Goal: Task Accomplishment & Management: Use online tool/utility

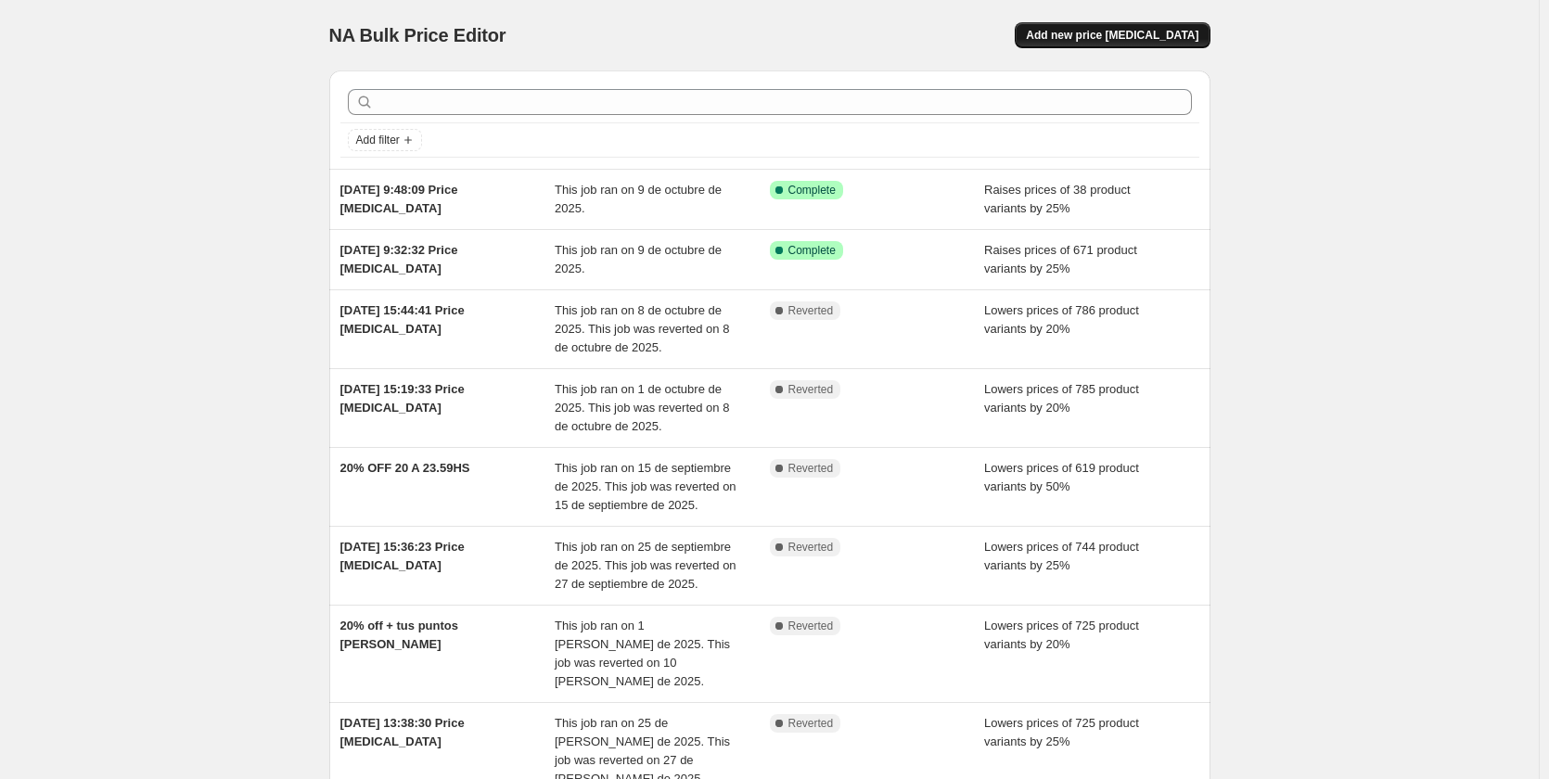
click at [1138, 32] on span "Add new price change job" at bounding box center [1112, 35] width 172 height 15
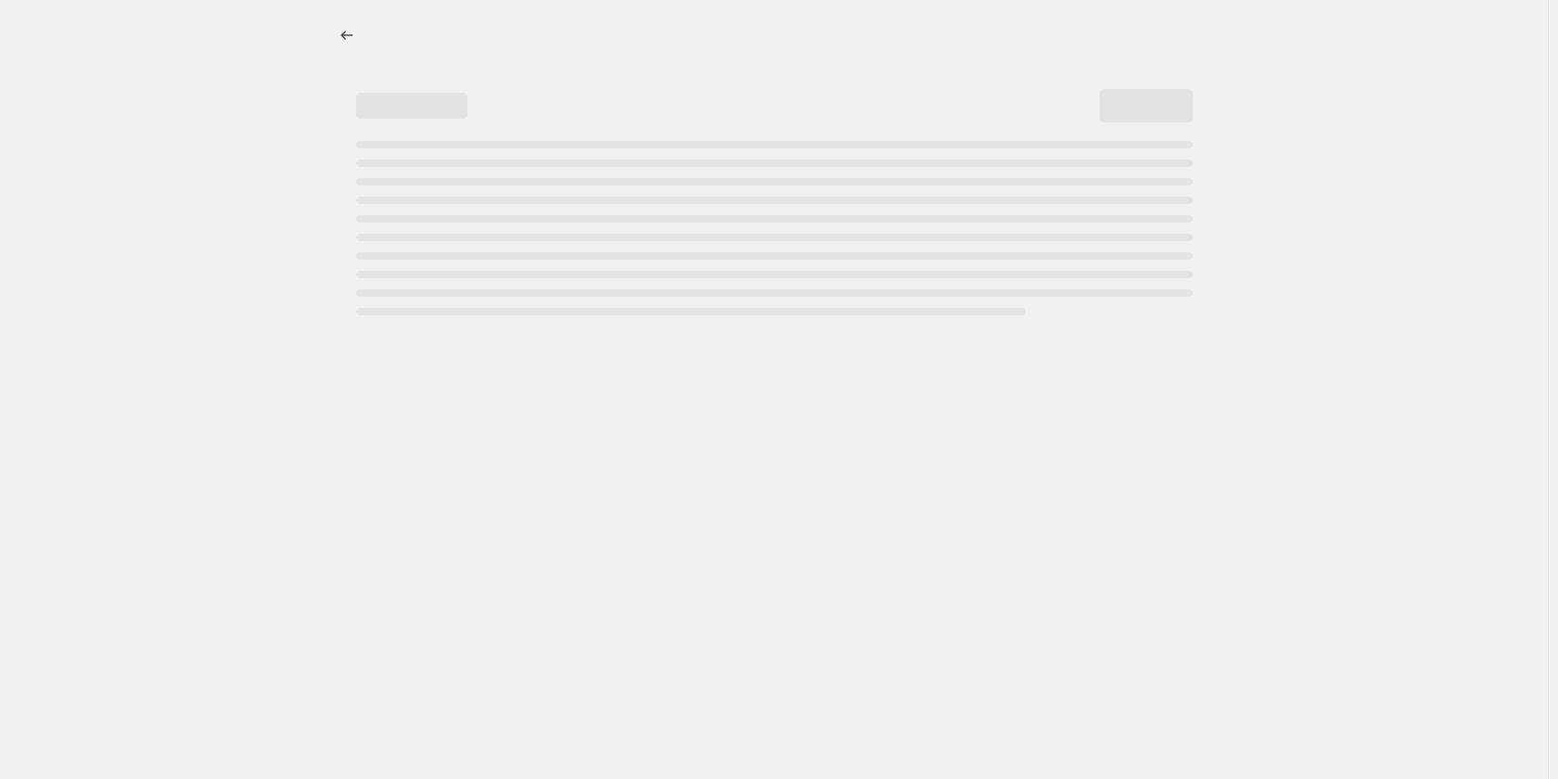
select select "percentage"
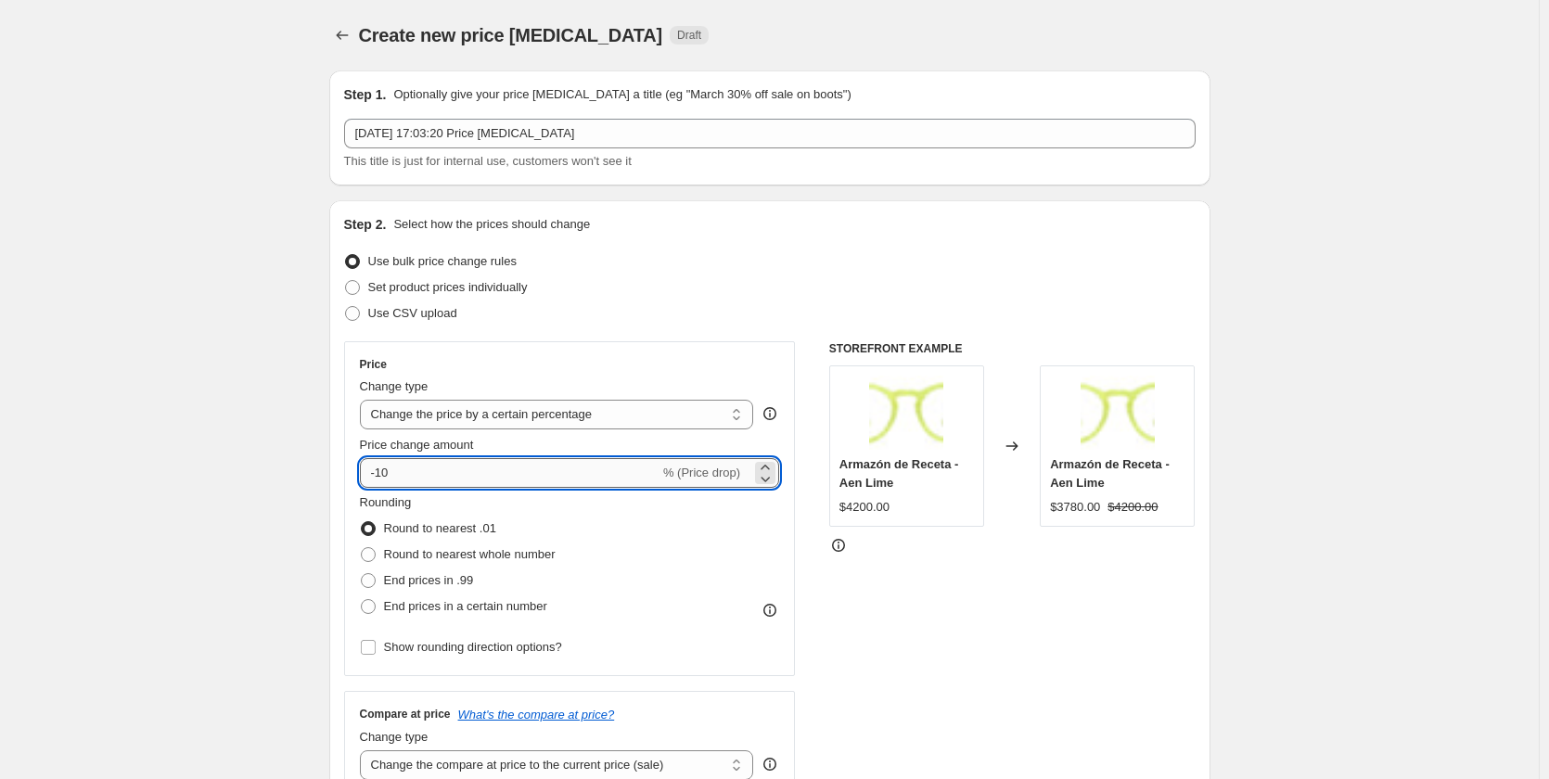
click at [411, 480] on input "-10" at bounding box center [510, 473] width 300 height 30
type input "-1"
type input "-25"
click at [877, 251] on div "Use bulk price change rules" at bounding box center [769, 262] width 851 height 26
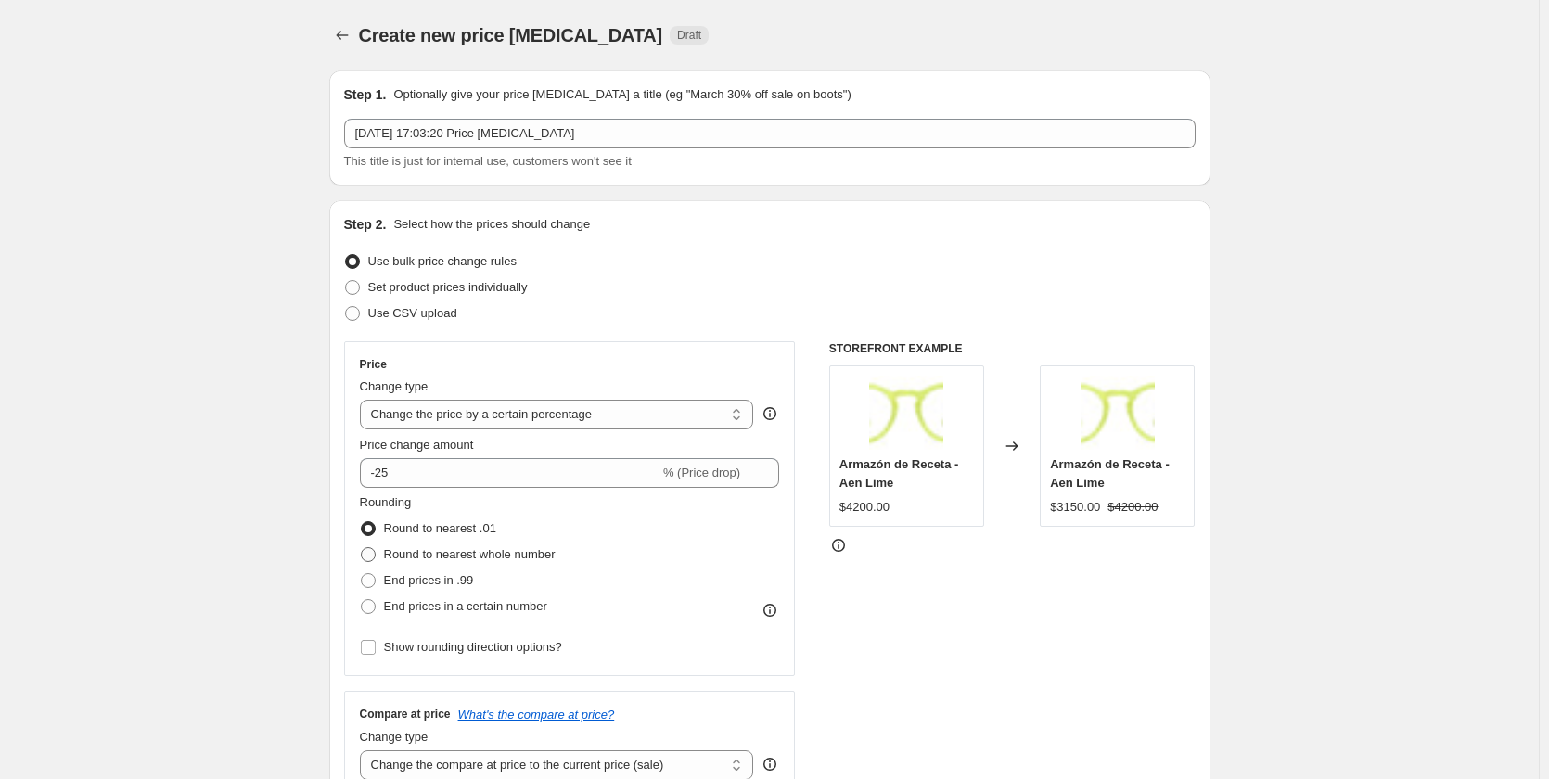
click at [498, 556] on span "Round to nearest whole number" at bounding box center [470, 554] width 172 height 14
click at [362, 548] on input "Round to nearest whole number" at bounding box center [361, 547] width 1 height 1
radio input "true"
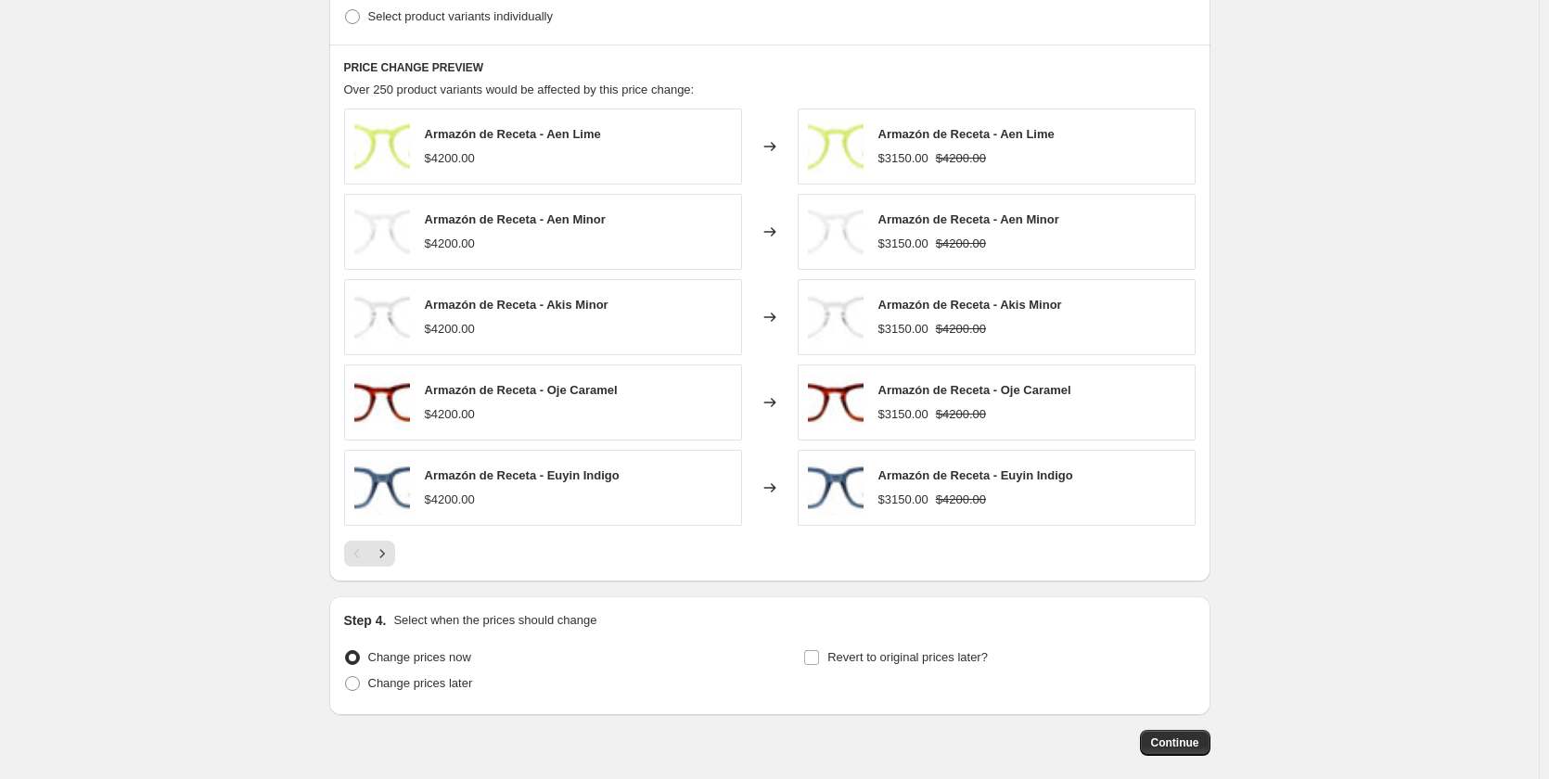
scroll to position [1076, 0]
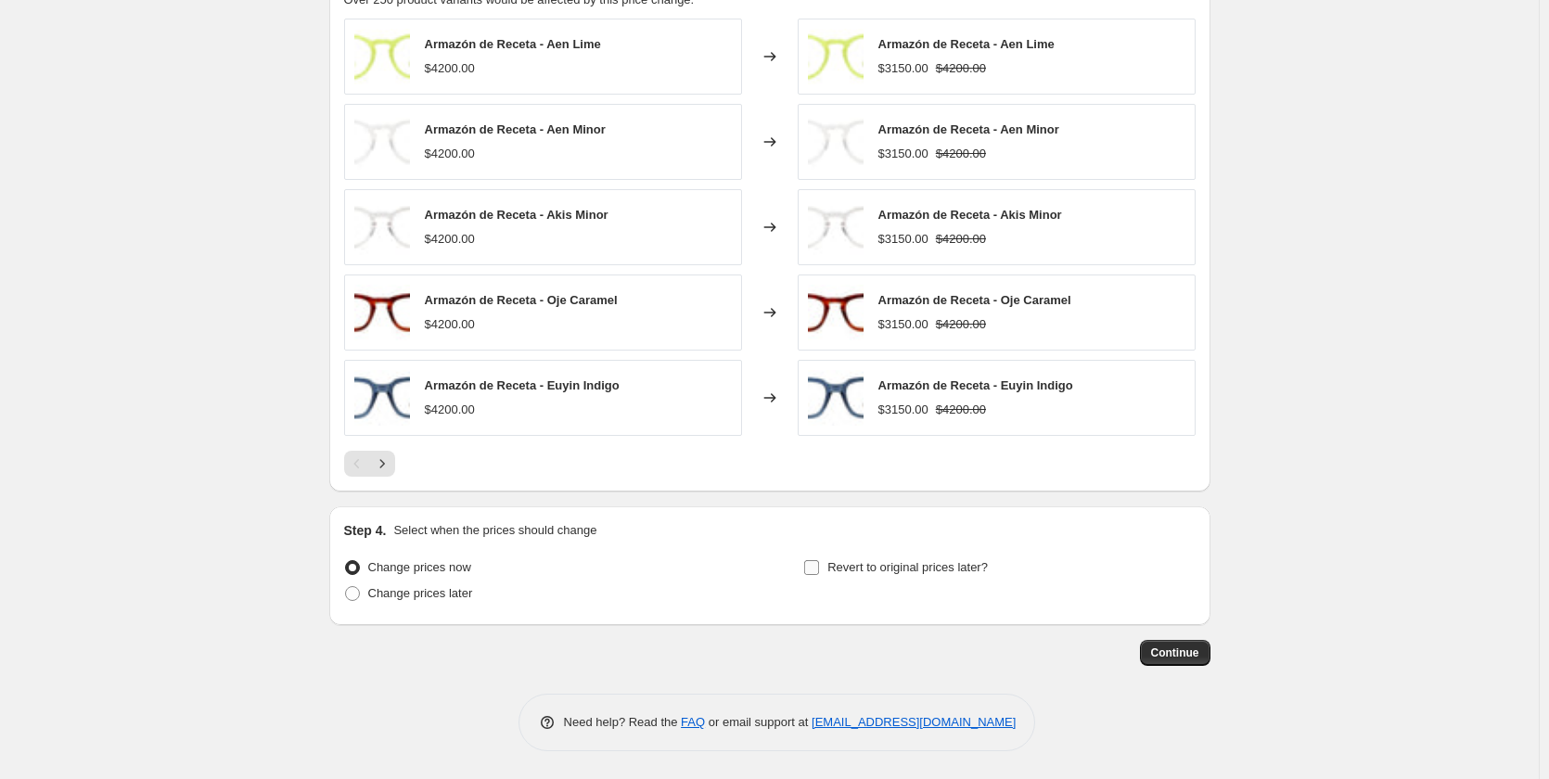
click at [964, 565] on span "Revert to original prices later?" at bounding box center [907, 567] width 160 height 14
click at [819, 565] on input "Revert to original prices later?" at bounding box center [811, 567] width 15 height 15
checkbox input "true"
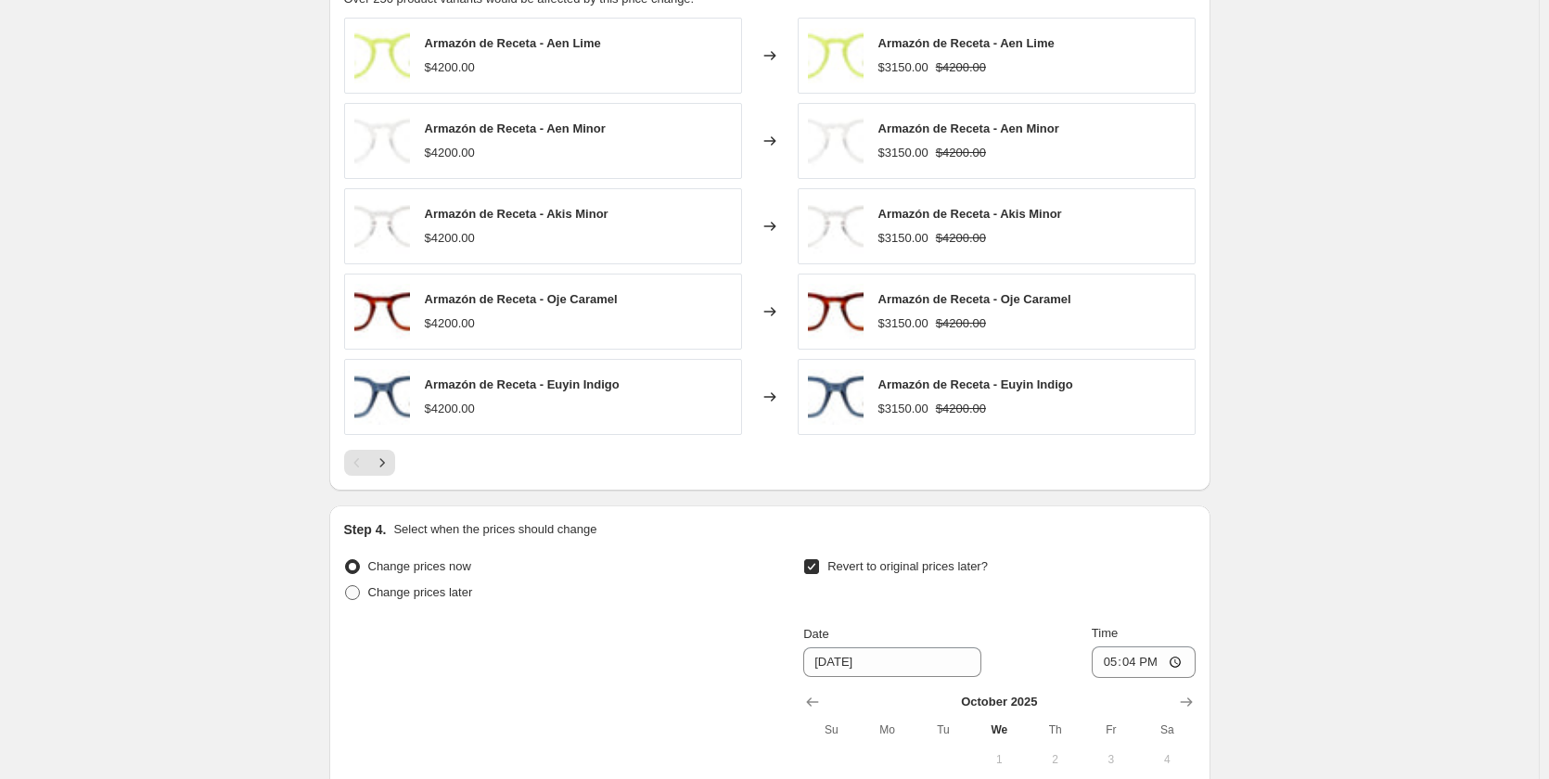
click at [459, 597] on span "Change prices later" at bounding box center [420, 592] width 105 height 14
click at [346, 586] on input "Change prices later" at bounding box center [345, 585] width 1 height 1
radio input "true"
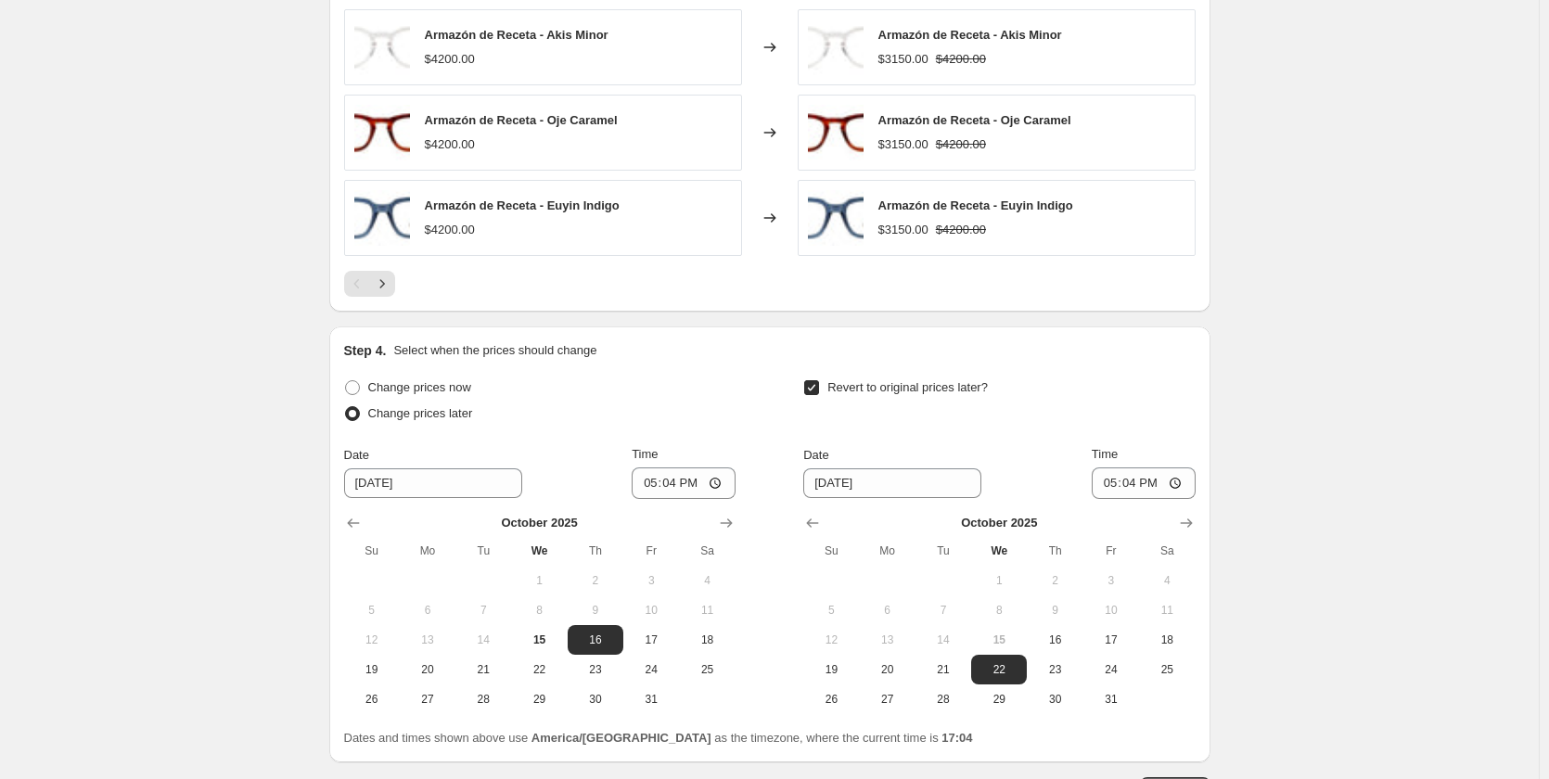
scroll to position [1393, 0]
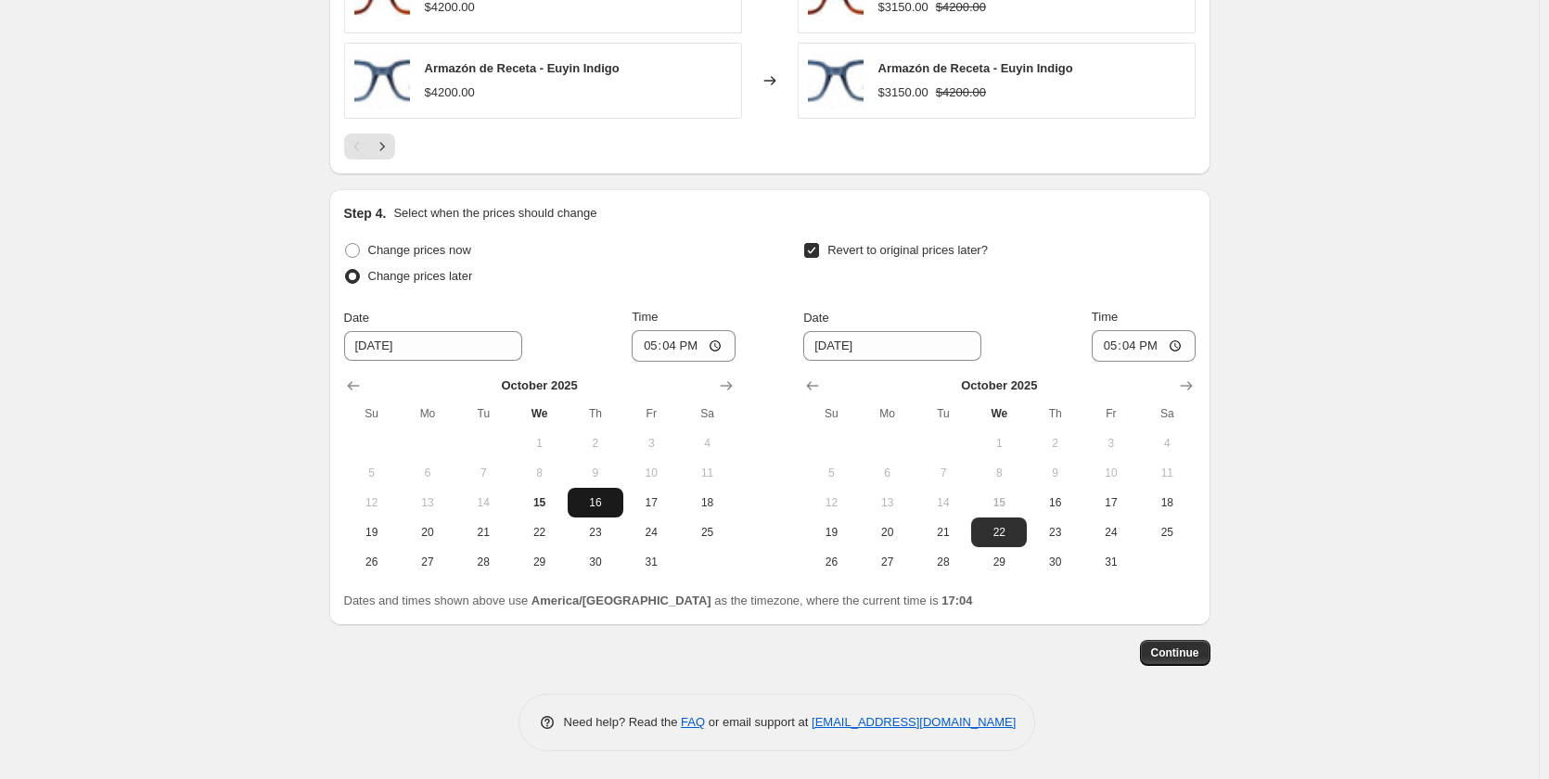
click at [599, 506] on span "16" at bounding box center [595, 502] width 41 height 15
click at [682, 345] on input "17:04" at bounding box center [684, 346] width 104 height 32
type input "10:00"
click at [882, 353] on input "10/22/2025" at bounding box center [892, 346] width 178 height 30
click at [1155, 504] on span "18" at bounding box center [1166, 502] width 41 height 15
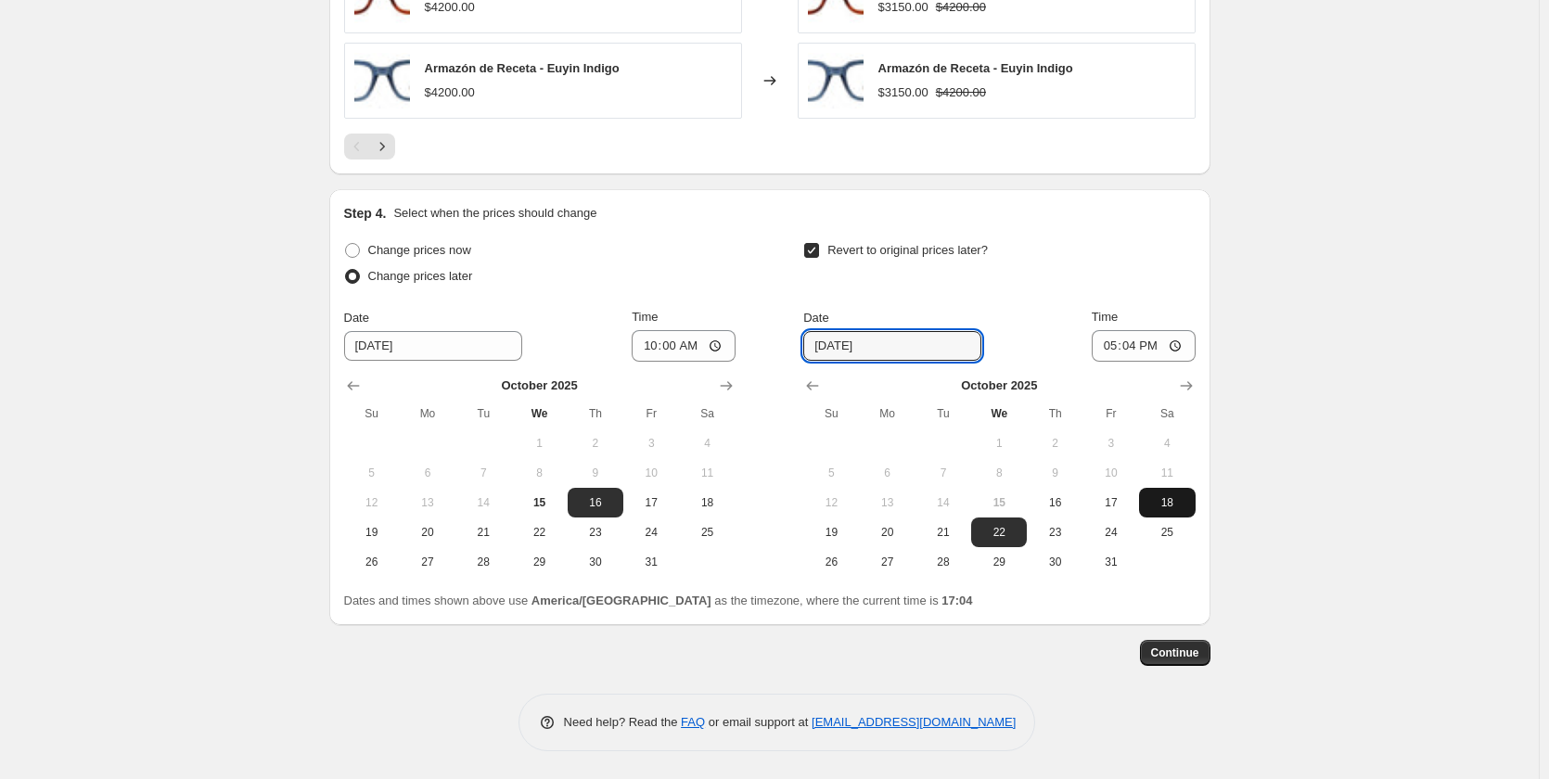
type input "10/18/2025"
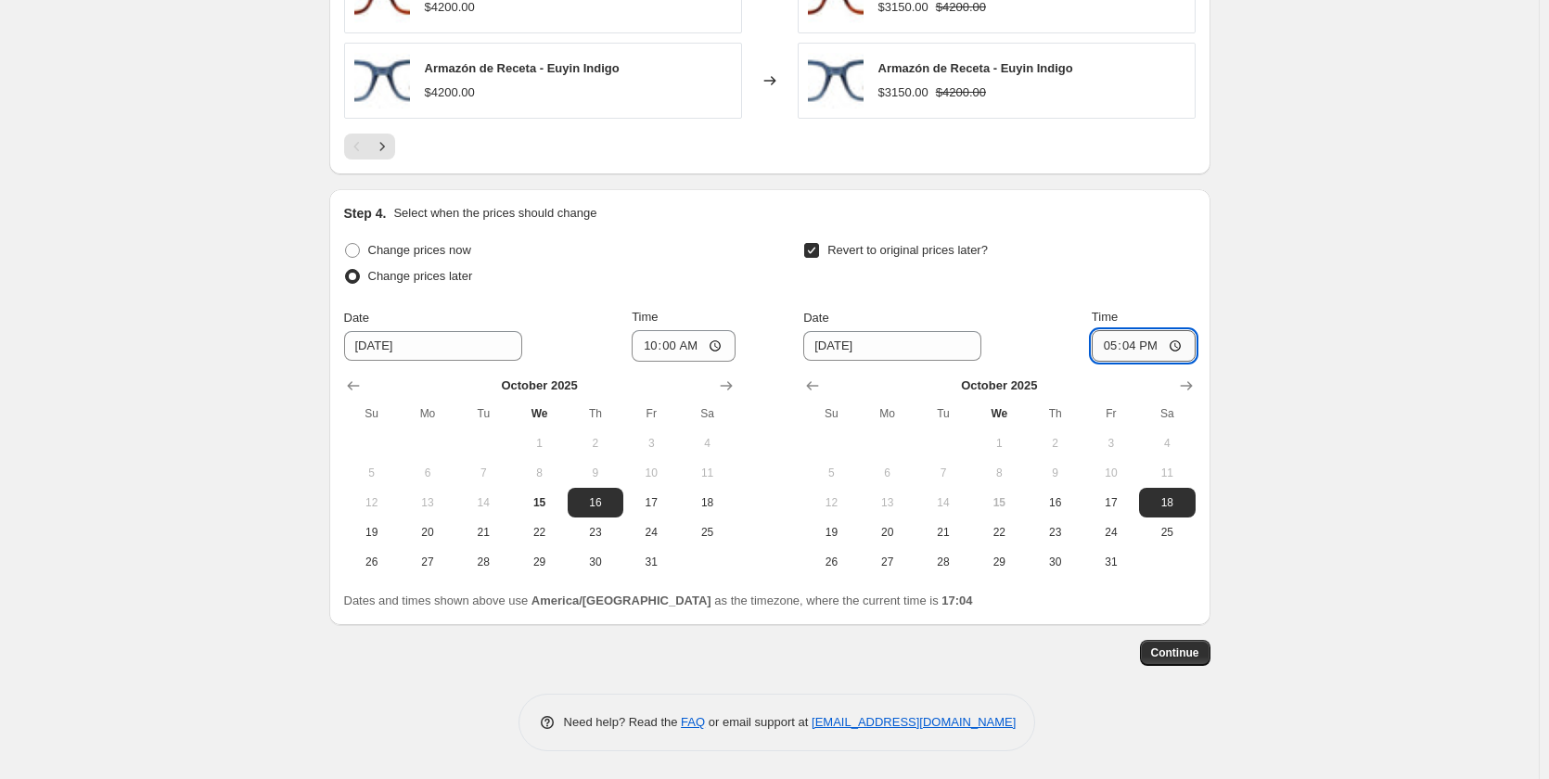
click at [1135, 350] on input "17:04" at bounding box center [1143, 346] width 104 height 32
type input "20:00"
click at [1179, 656] on span "Continue" at bounding box center [1175, 652] width 48 height 15
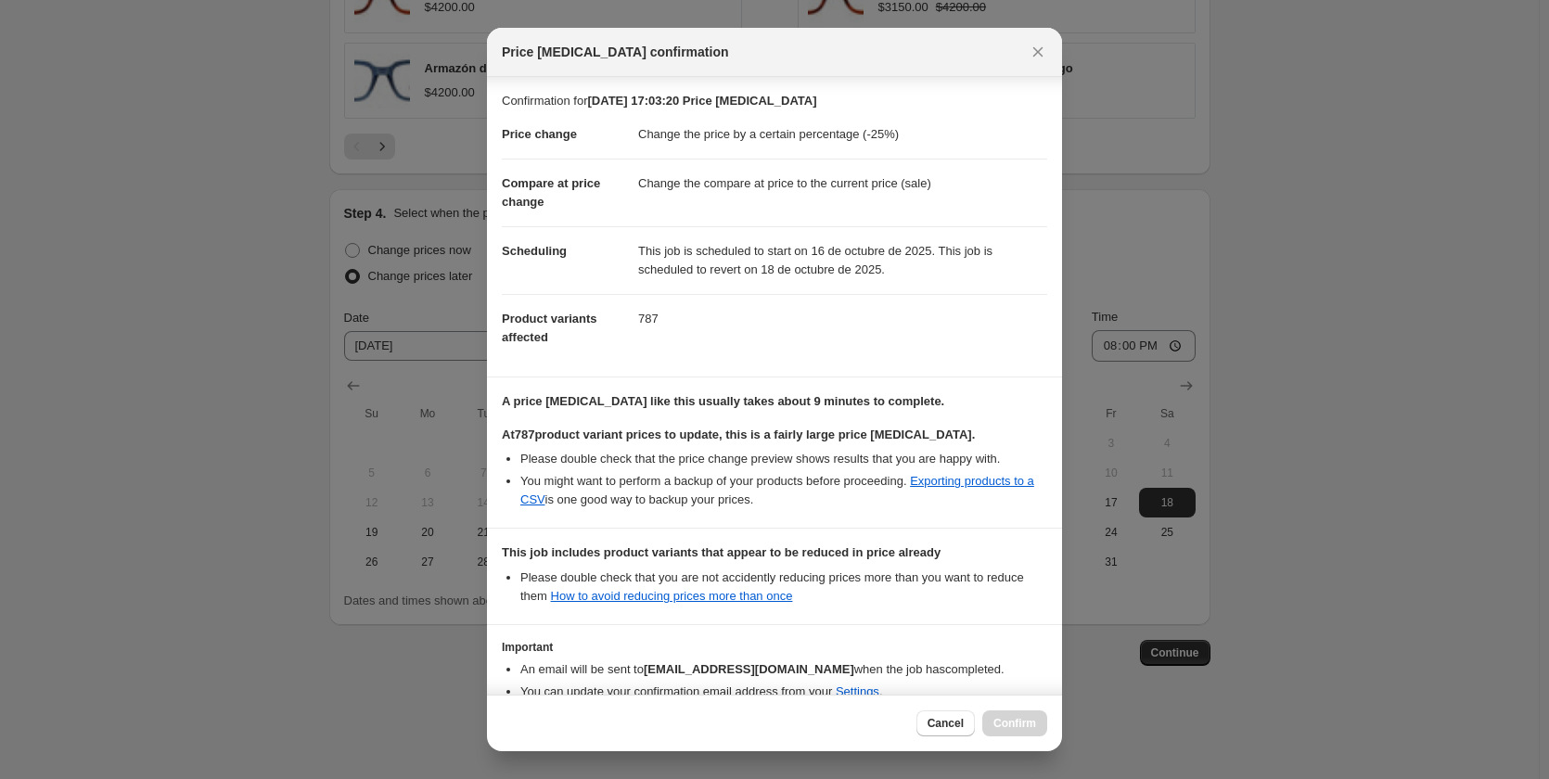
scroll to position [100, 0]
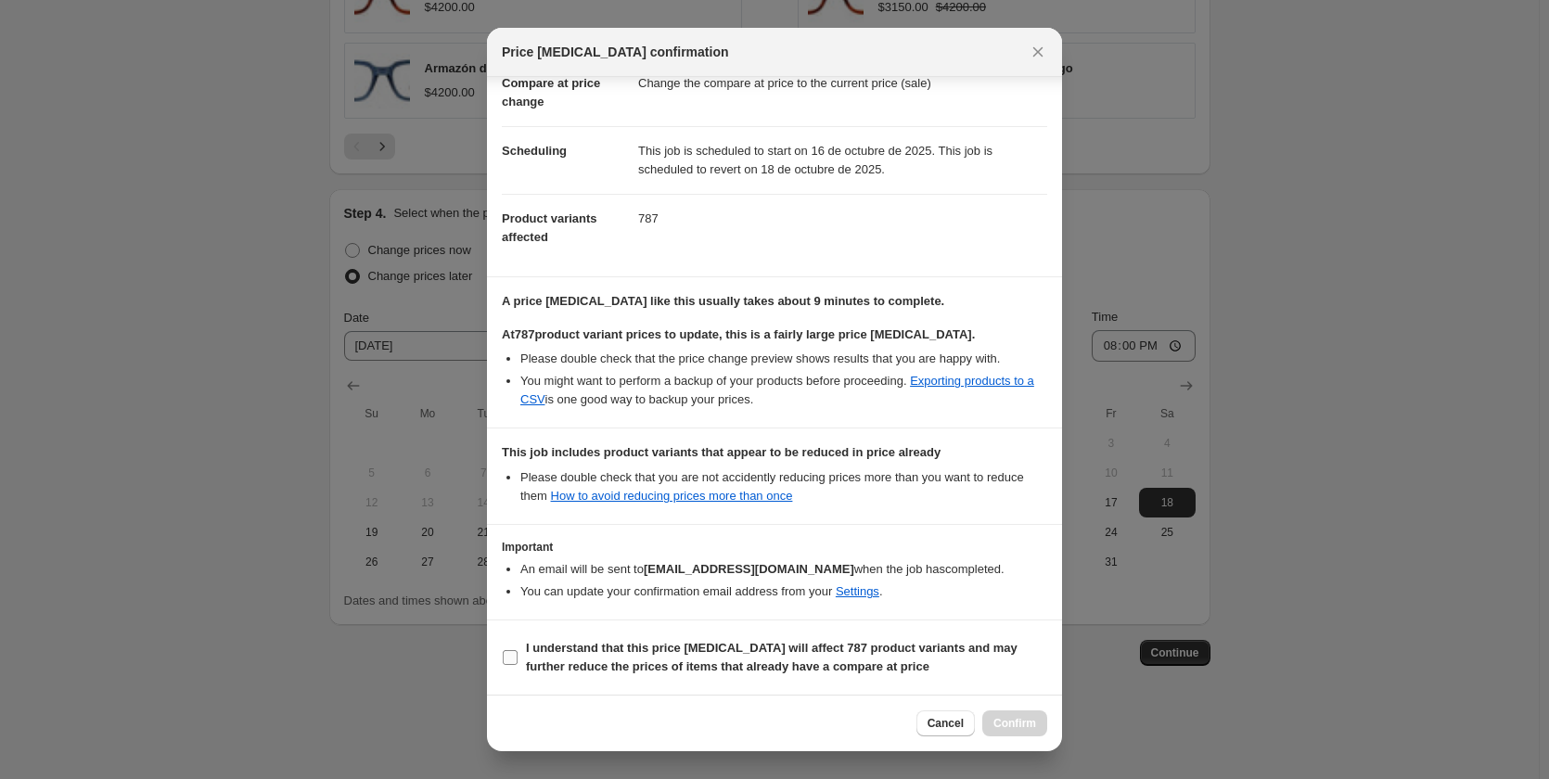
click at [516, 656] on input "I understand that this price change job will affect 787 product variants and ma…" at bounding box center [510, 657] width 15 height 15
checkbox input "true"
click at [1003, 721] on span "Confirm" at bounding box center [1014, 723] width 43 height 15
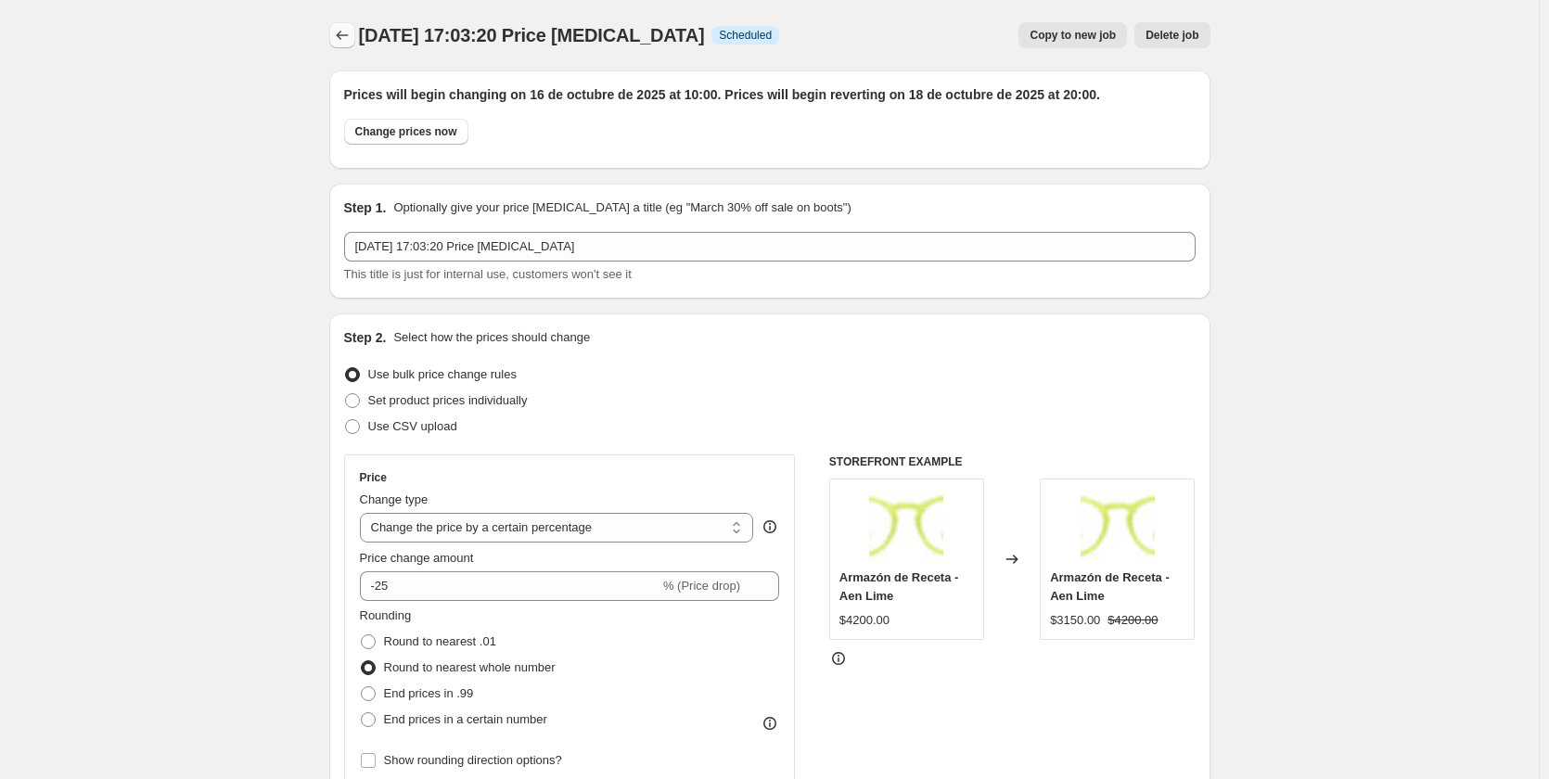
click at [351, 36] on icon "Price change jobs" at bounding box center [342, 35] width 19 height 19
